Goal: Task Accomplishment & Management: Use online tool/utility

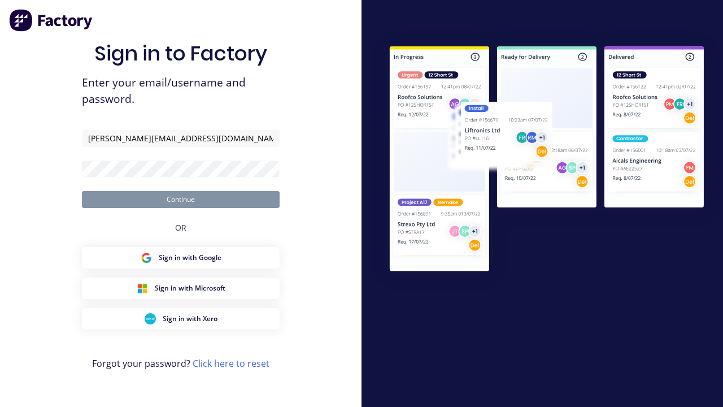
type input "[PERSON_NAME][EMAIL_ADDRESS][DOMAIN_NAME]"
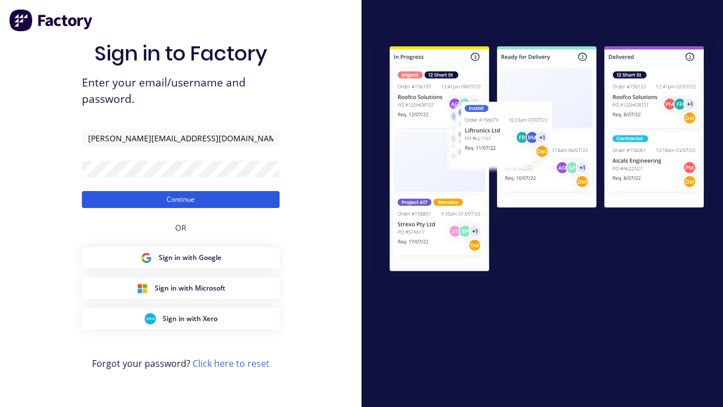
click at [181, 199] on button "Continue" at bounding box center [181, 199] width 198 height 17
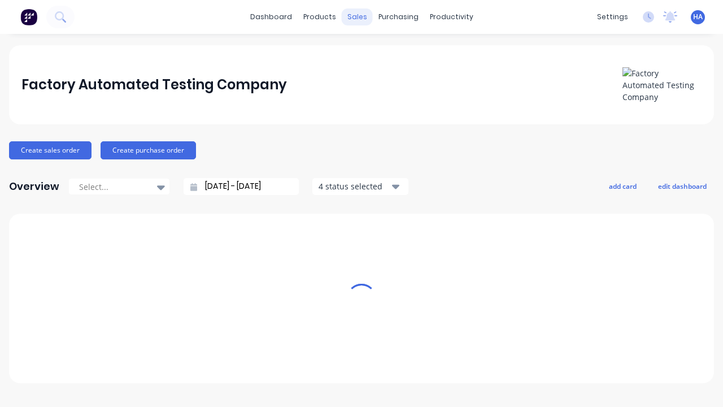
click at [357, 17] on div "sales" at bounding box center [357, 16] width 31 height 17
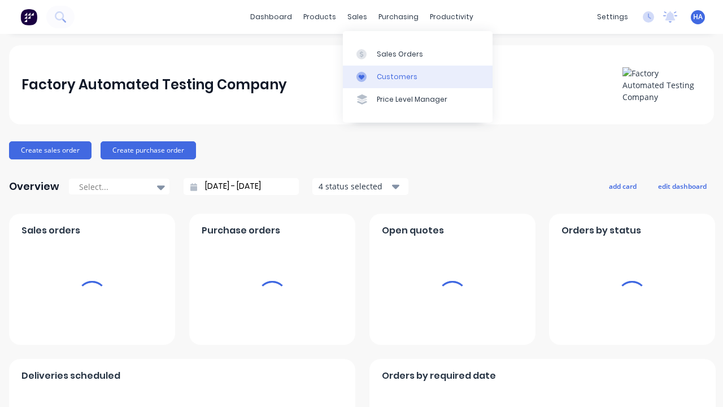
click at [417, 76] on link "Customers" at bounding box center [418, 77] width 150 height 23
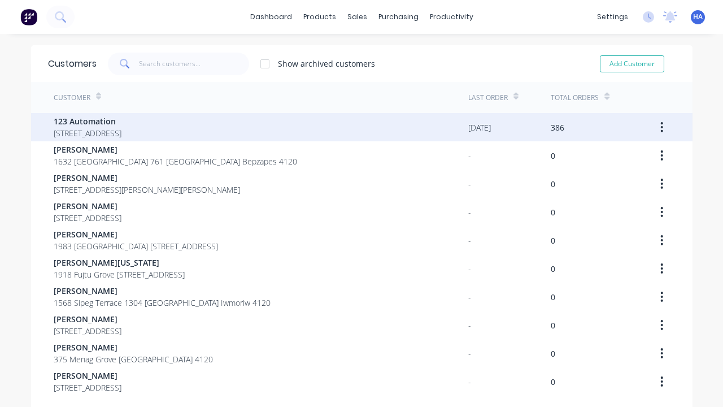
click at [121, 121] on span "123 Automation" at bounding box center [88, 121] width 68 height 12
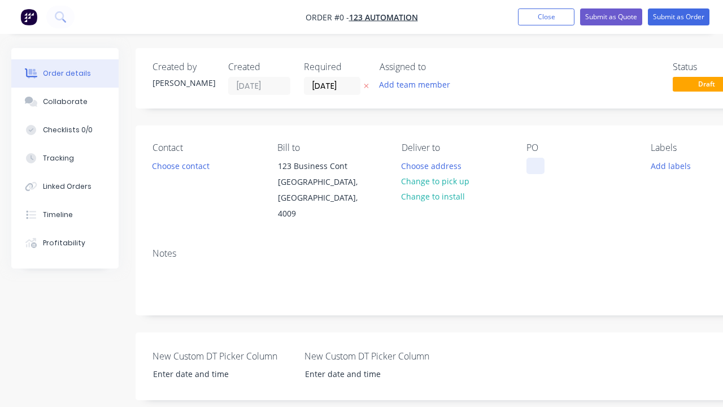
click at [535, 166] on div at bounding box center [535, 166] width 18 height 16
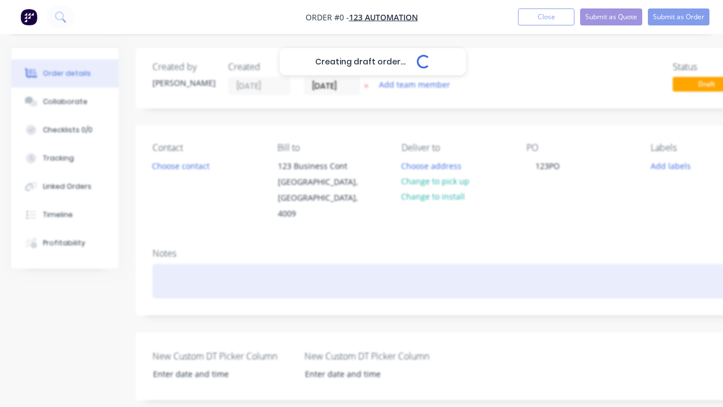
scroll to position [0, 34]
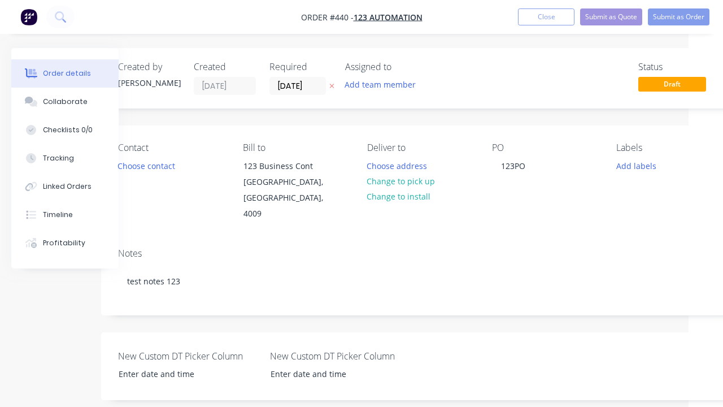
scroll to position [258, 34]
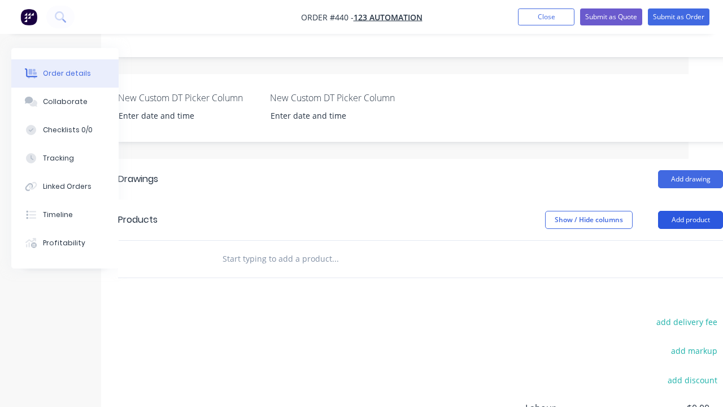
click at [690, 211] on button "Add product" at bounding box center [690, 220] width 65 height 18
